Goal: Information Seeking & Learning: Learn about a topic

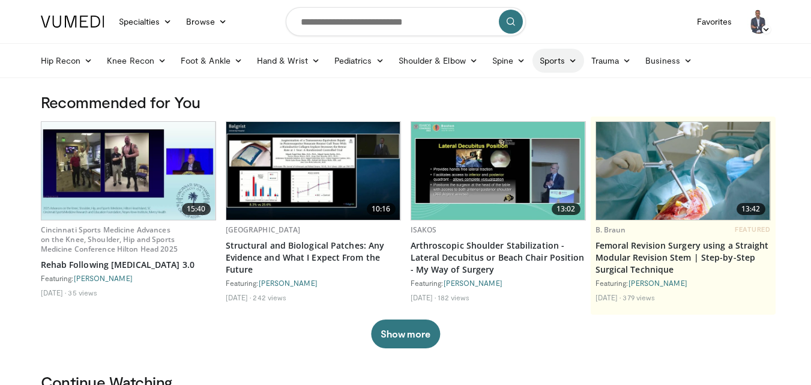
click at [557, 60] on link "Sports" at bounding box center [559, 61] width 52 height 24
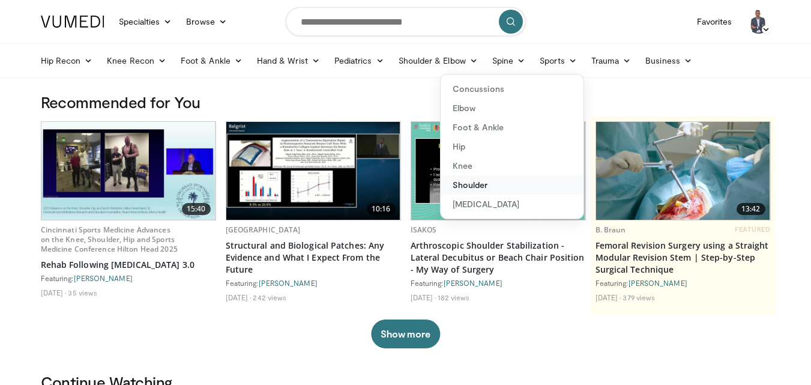
click at [465, 187] on link "Shoulder" at bounding box center [512, 184] width 143 height 19
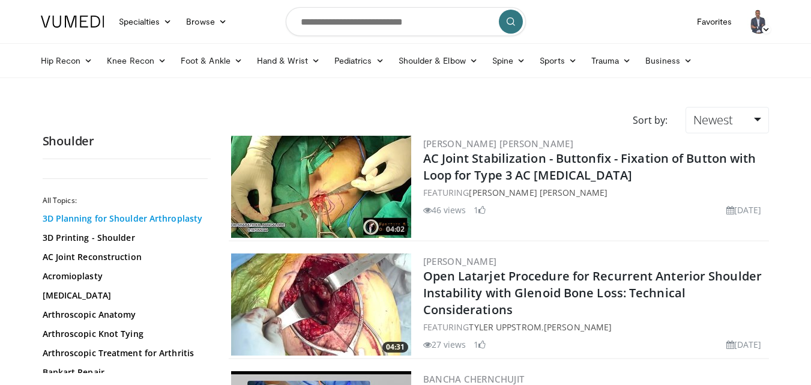
click at [100, 216] on link "3D Planning for Shoulder Arthroplasty" at bounding box center [124, 219] width 162 height 12
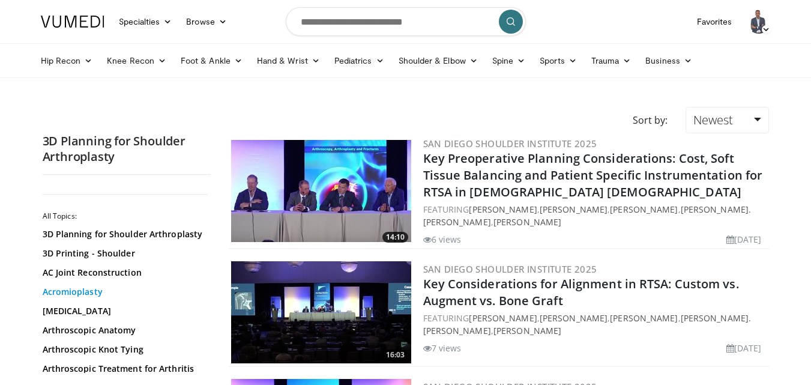
click at [73, 289] on link "Acromioplasty" at bounding box center [124, 292] width 162 height 12
